Goal: Task Accomplishment & Management: Manage account settings

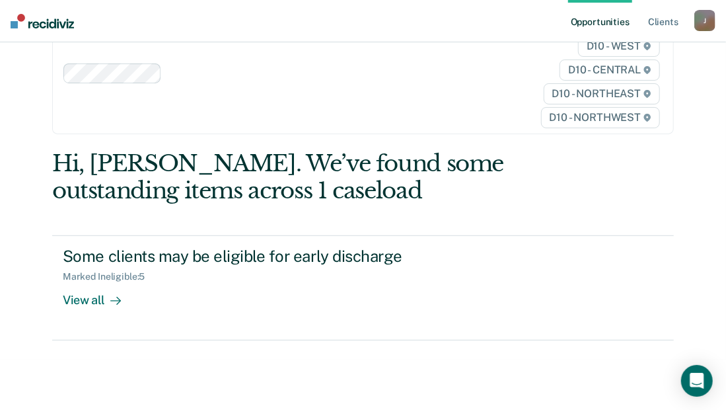
scroll to position [52, 0]
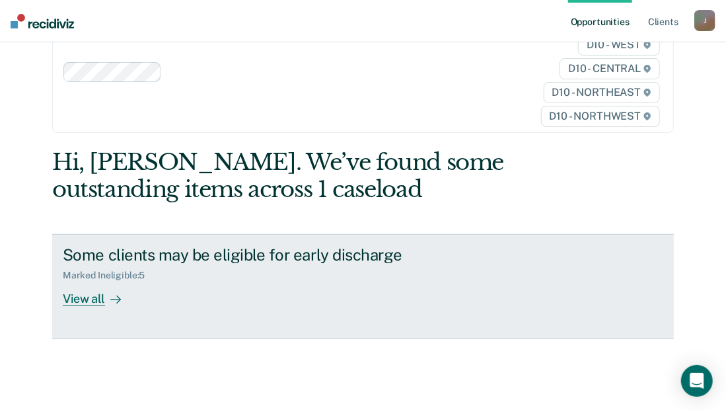
click at [81, 301] on div "View all" at bounding box center [100, 294] width 74 height 26
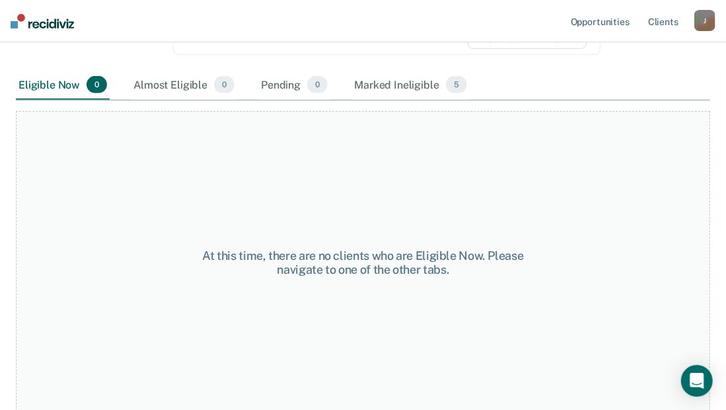
scroll to position [271, 0]
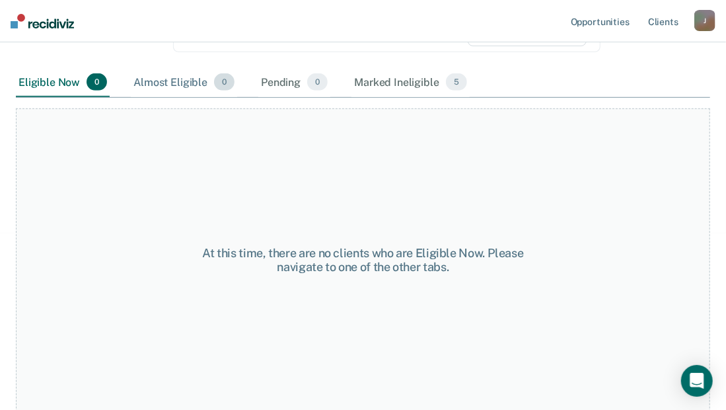
click at [169, 77] on div "Almost Eligible 0" at bounding box center [184, 82] width 106 height 29
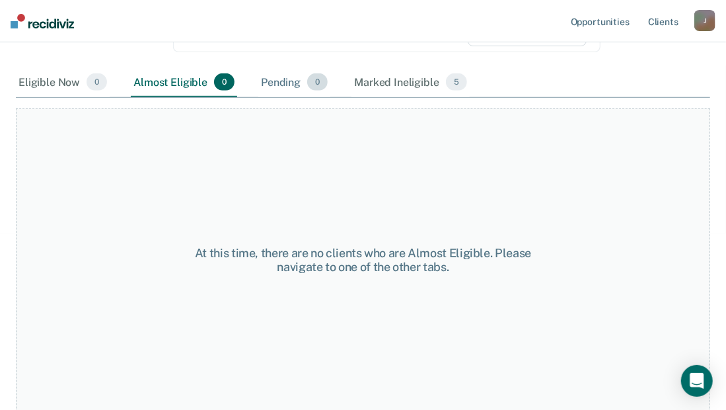
click at [284, 83] on div "Pending 0" at bounding box center [294, 82] width 72 height 29
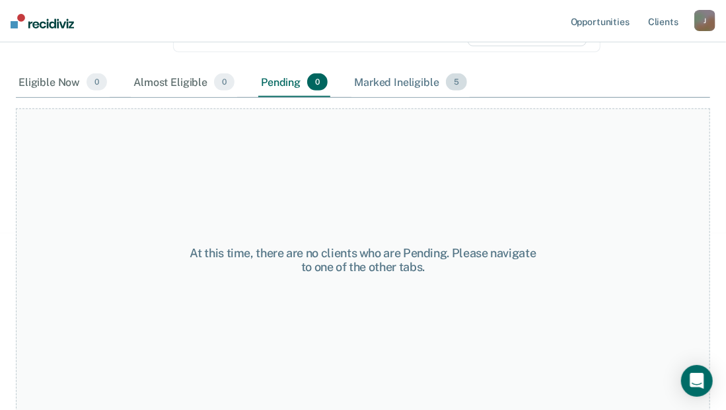
click at [367, 83] on div "Marked Ineligible 5" at bounding box center [411, 82] width 118 height 29
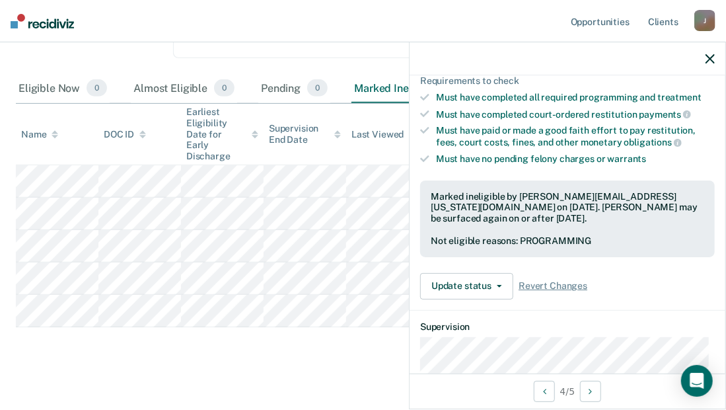
scroll to position [220, 0]
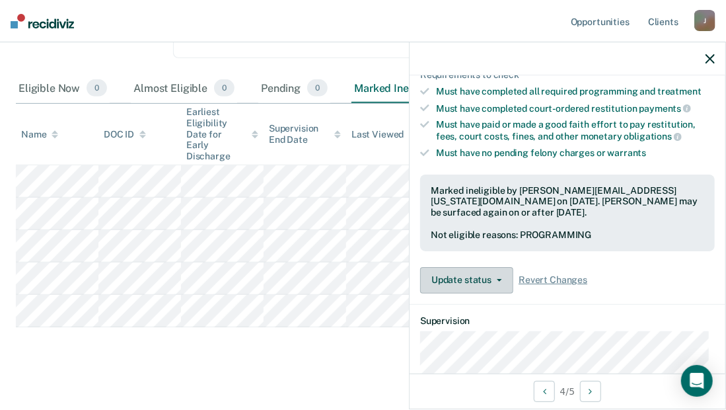
click at [491, 268] on button "Update status" at bounding box center [466, 280] width 93 height 26
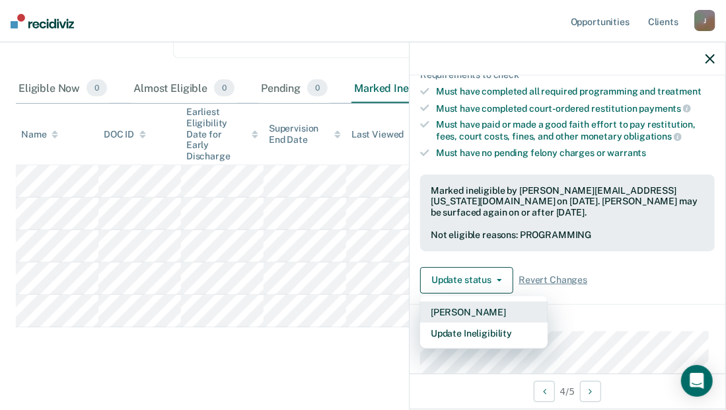
click at [478, 306] on button "[PERSON_NAME]" at bounding box center [484, 311] width 128 height 21
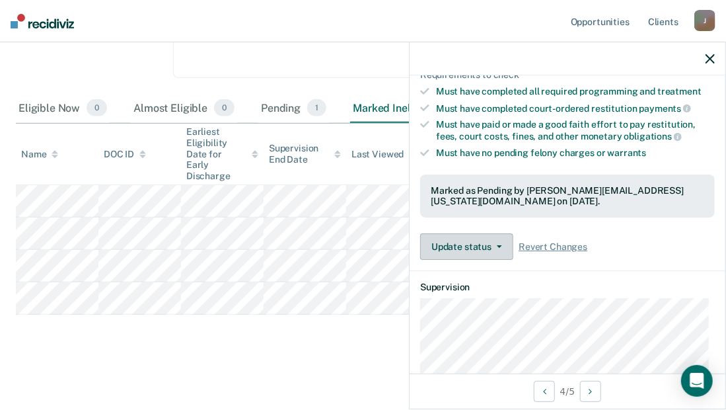
scroll to position [233, 0]
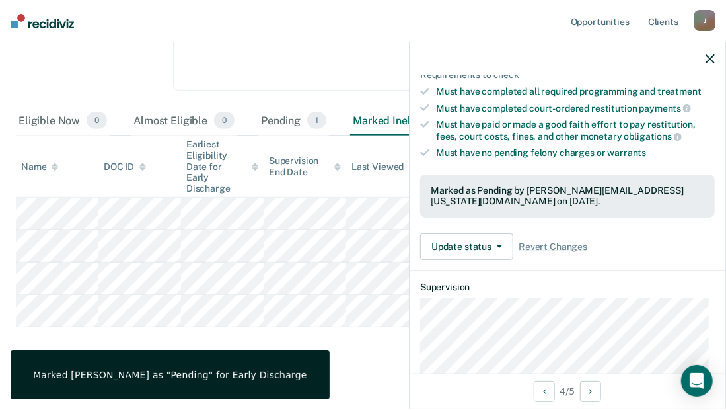
click at [349, 340] on div "Early Discharge Early Discharge is the termination of the period of probation o…" at bounding box center [363, 112] width 695 height 507
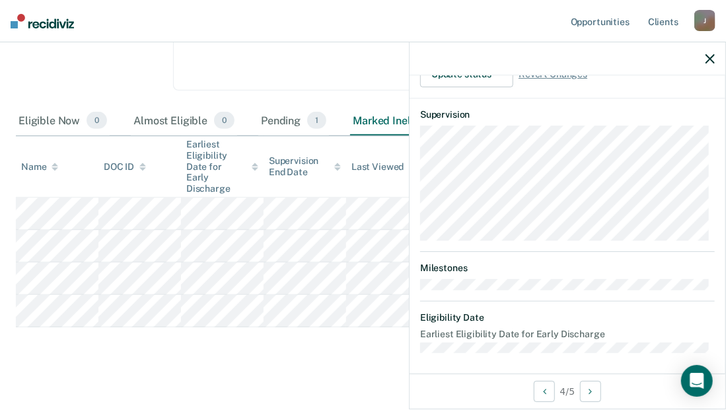
click at [711, 59] on icon "button" at bounding box center [710, 58] width 9 height 9
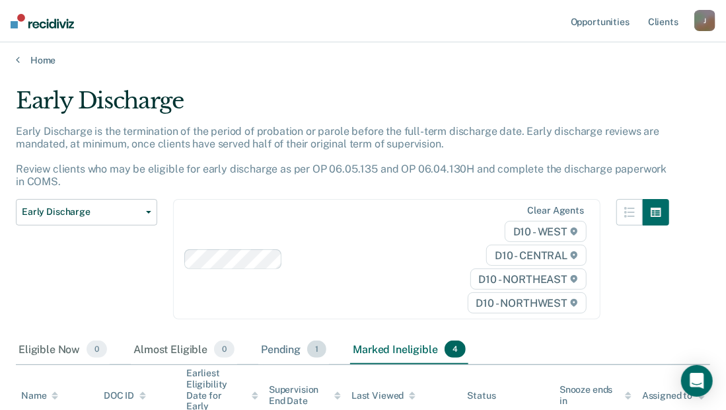
scroll to position [0, 0]
